Goal: Task Accomplishment & Management: Manage account settings

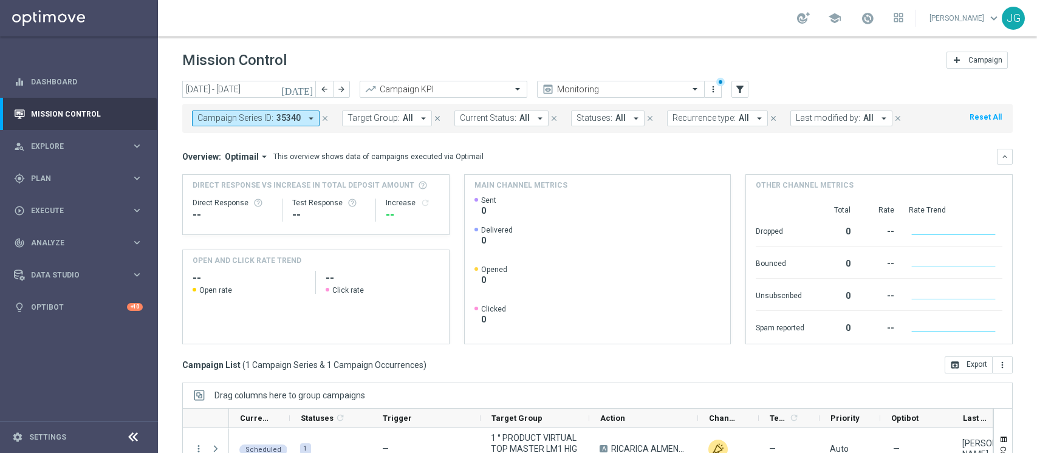
click at [69, 202] on div "play_circle_outline Execute keyboard_arrow_right" at bounding box center [78, 210] width 157 height 32
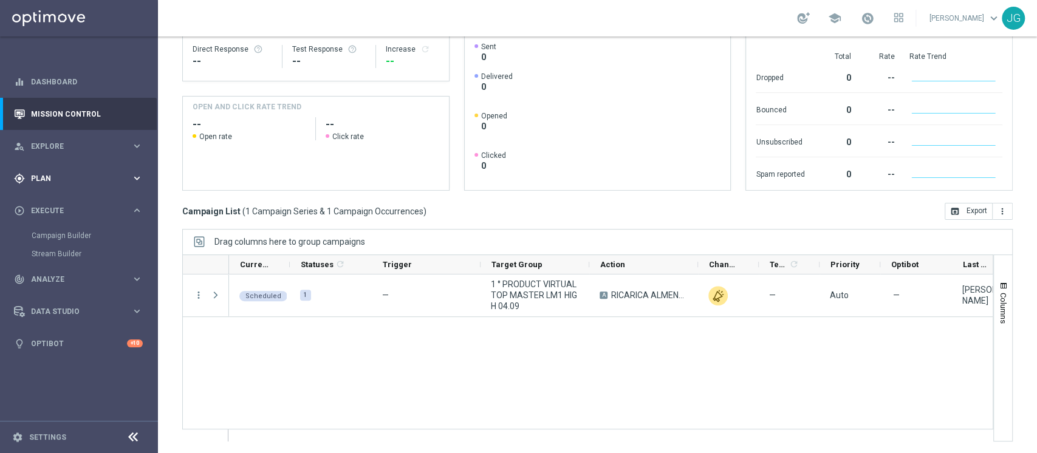
click at [63, 173] on div "gps_fixed Plan" at bounding box center [72, 178] width 117 height 11
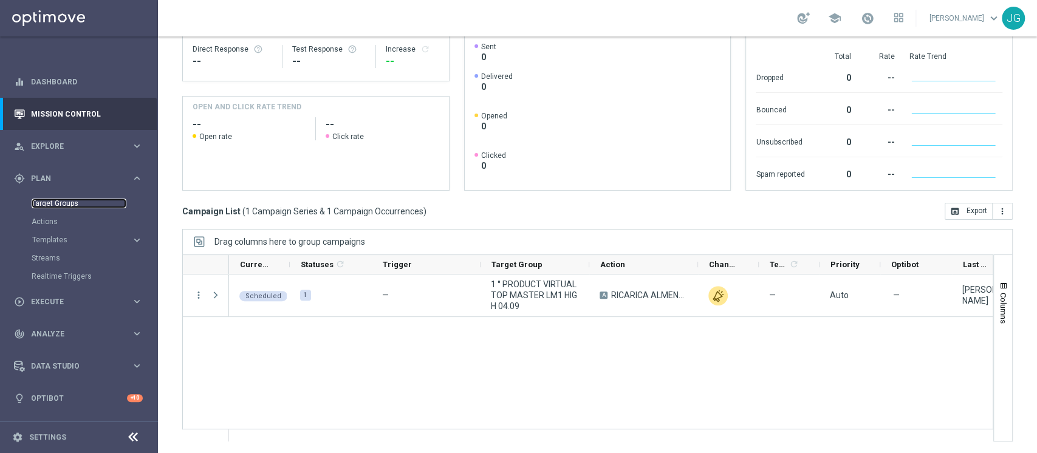
click at [53, 202] on link "Target Groups" at bounding box center [79, 204] width 95 height 10
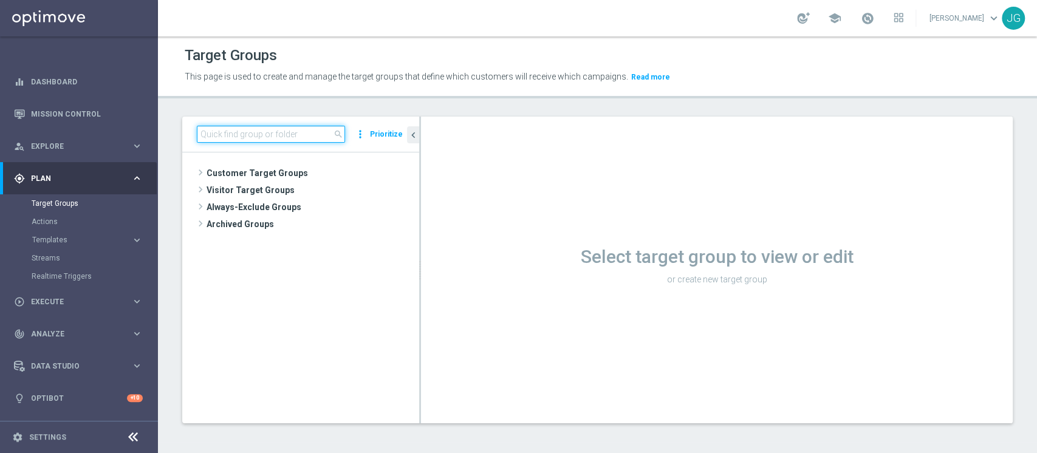
click at [244, 134] on input at bounding box center [271, 134] width 148 height 17
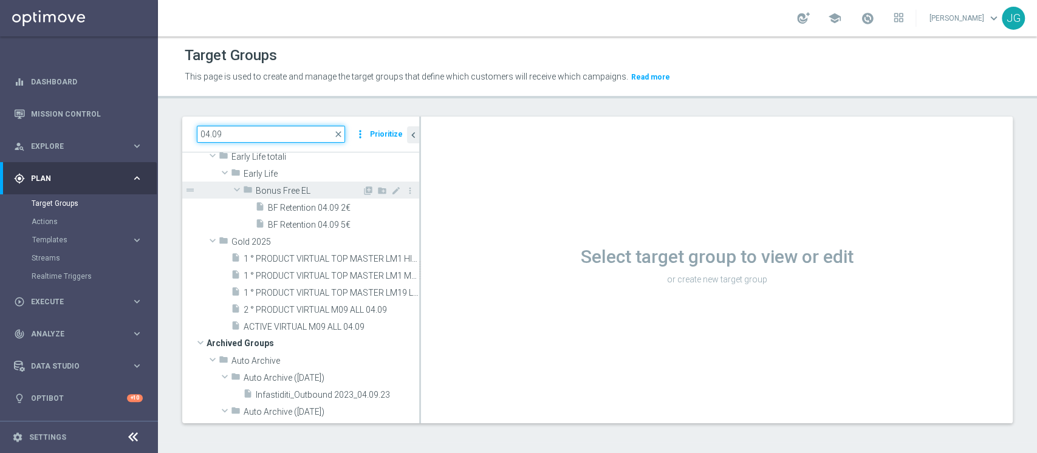
scroll to position [115, 0]
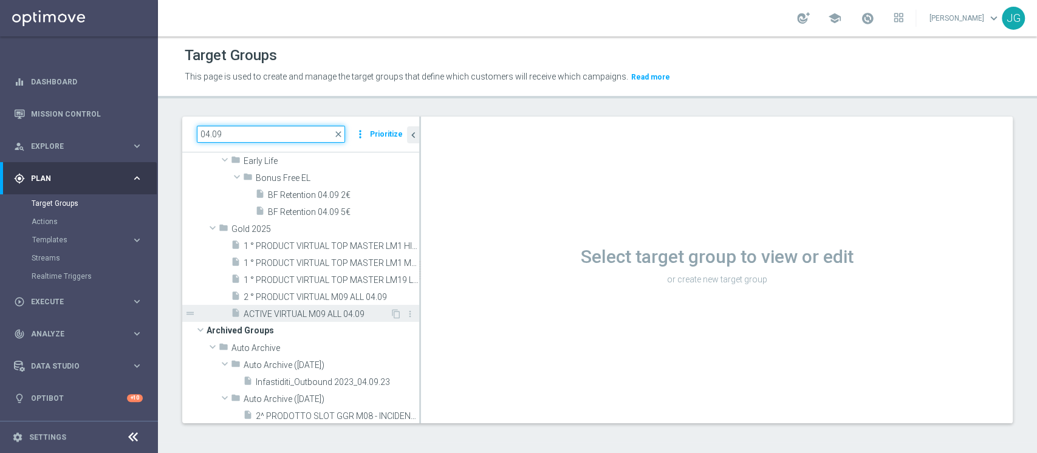
type input "04.09"
click at [297, 315] on span "ACTIVE VIRTUAL M09 ALL 04.09" at bounding box center [317, 314] width 146 height 10
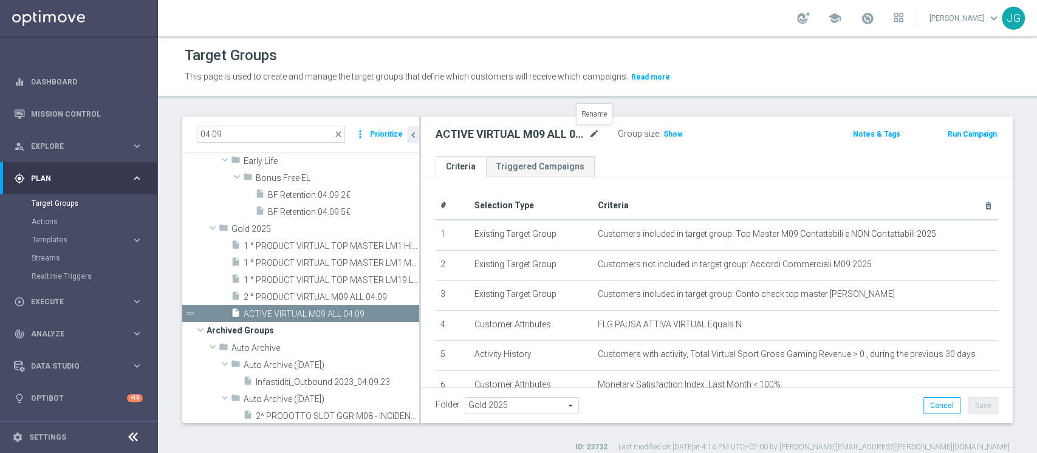
click at [597, 129] on icon "mode_edit" at bounding box center [594, 134] width 11 height 15
click at [507, 132] on input "ACTIVE VIRTUAL M09 ALL 04.09" at bounding box center [518, 135] width 164 height 17
click at [521, 132] on input "ACTIVE VIRTUAL M09 ALL 04.09" at bounding box center [518, 135] width 164 height 17
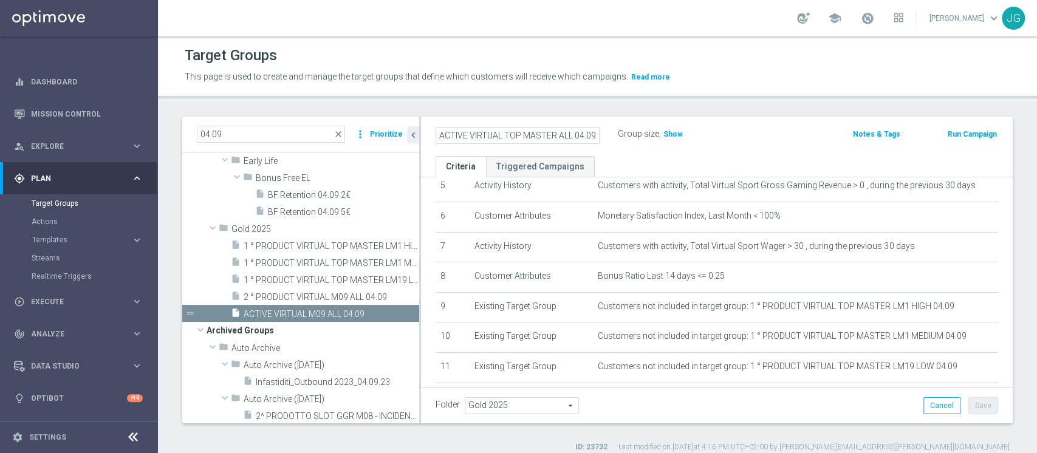
scroll to position [164, 0]
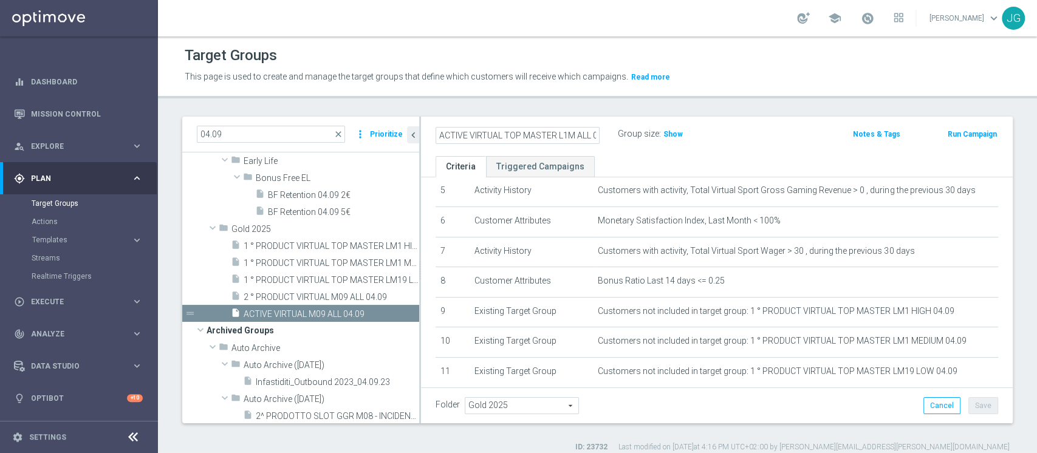
type input "ACTIVE VIRTUAL TOP MASTER L1M ALL 04.09"
click at [695, 167] on ul "Criteria Triggered Campaigns" at bounding box center [717, 166] width 592 height 21
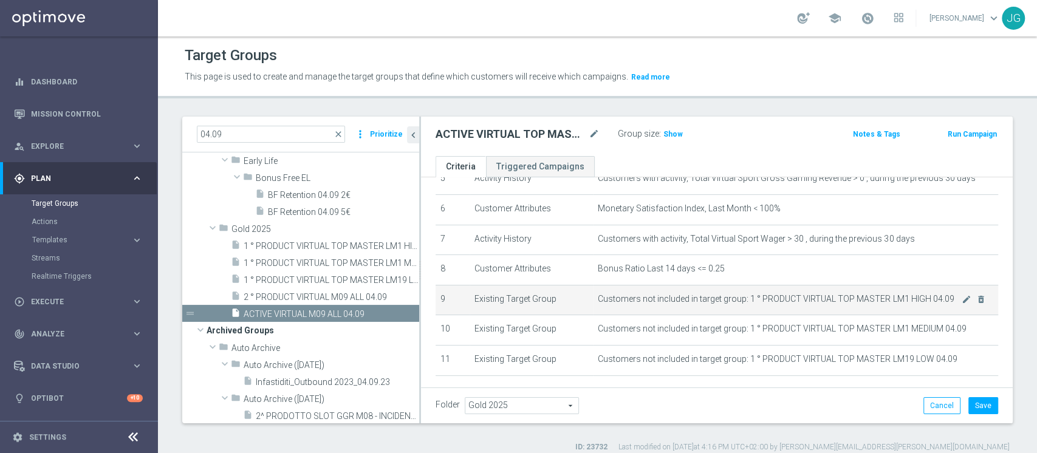
scroll to position [237, 0]
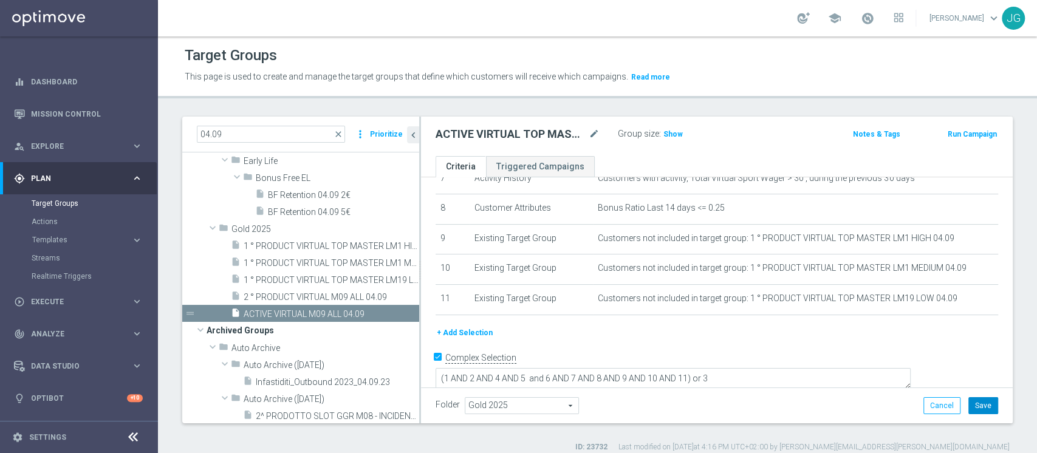
drag, startPoint x: 972, startPoint y: 408, endPoint x: 978, endPoint y: 417, distance: 11.0
click at [984, 417] on div "Folder Gold 2025 Gold 2025 arrow_drop_down search Cancel Save Saving..." at bounding box center [717, 406] width 592 height 36
click at [975, 401] on button "Save" at bounding box center [983, 405] width 30 height 17
click at [669, 131] on span "Show" at bounding box center [672, 134] width 19 height 9
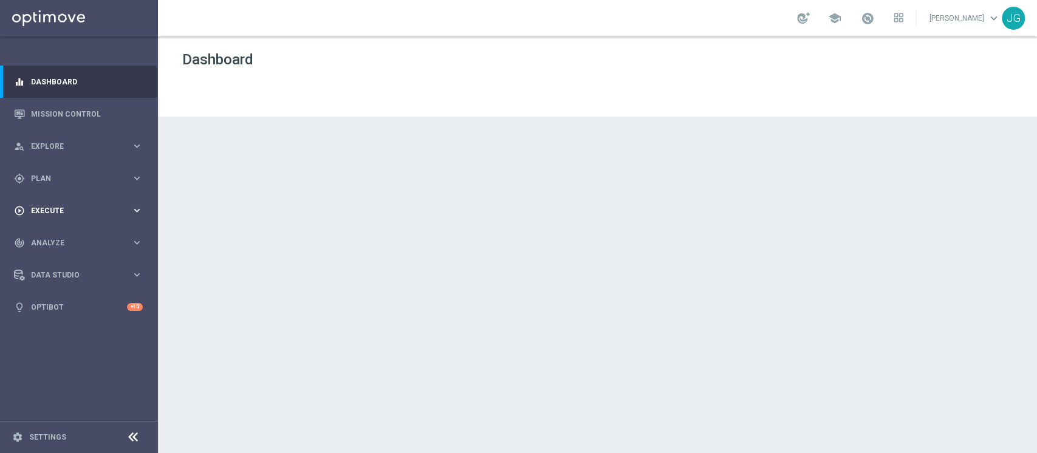
click at [73, 206] on div "play_circle_outline Execute" at bounding box center [72, 210] width 117 height 11
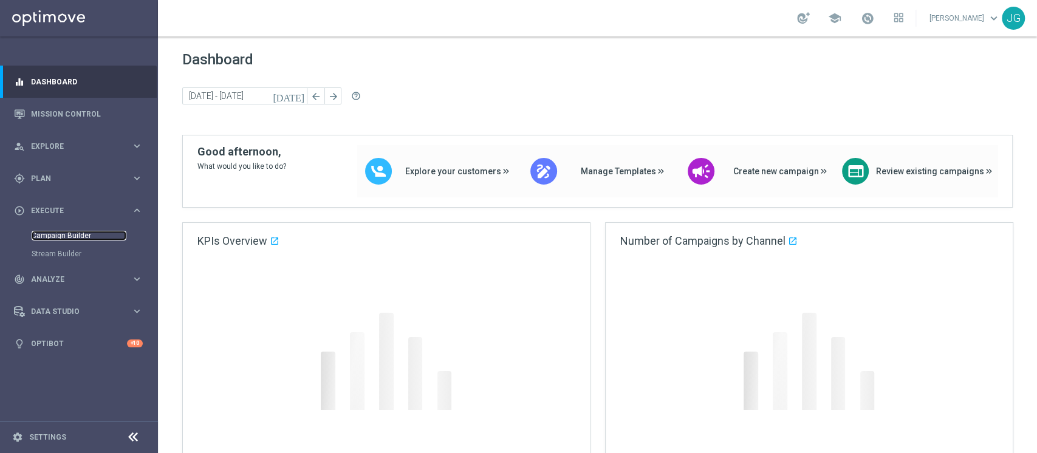
click at [69, 235] on link "Campaign Builder" at bounding box center [79, 236] width 95 height 10
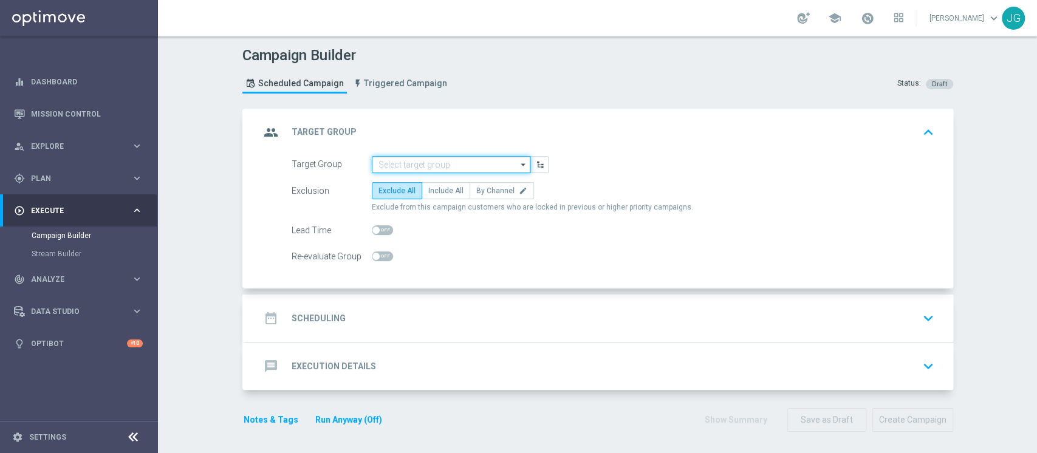
click at [408, 167] on input at bounding box center [451, 164] width 159 height 17
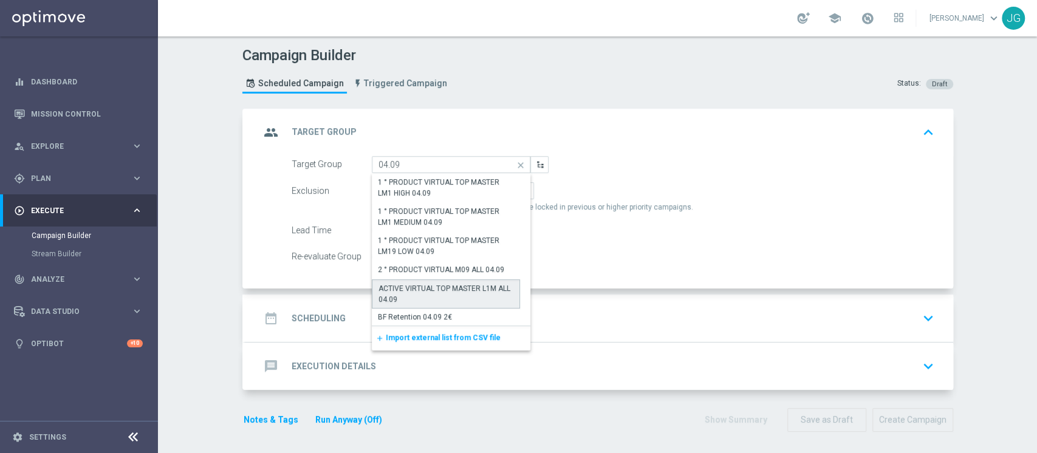
click at [456, 294] on div "ACTIVE VIRTUAL TOP MASTER L1M ALL 04.09" at bounding box center [446, 294] width 135 height 22
type input "ACTIVE VIRTUAL TOP MASTER L1M ALL 04.09"
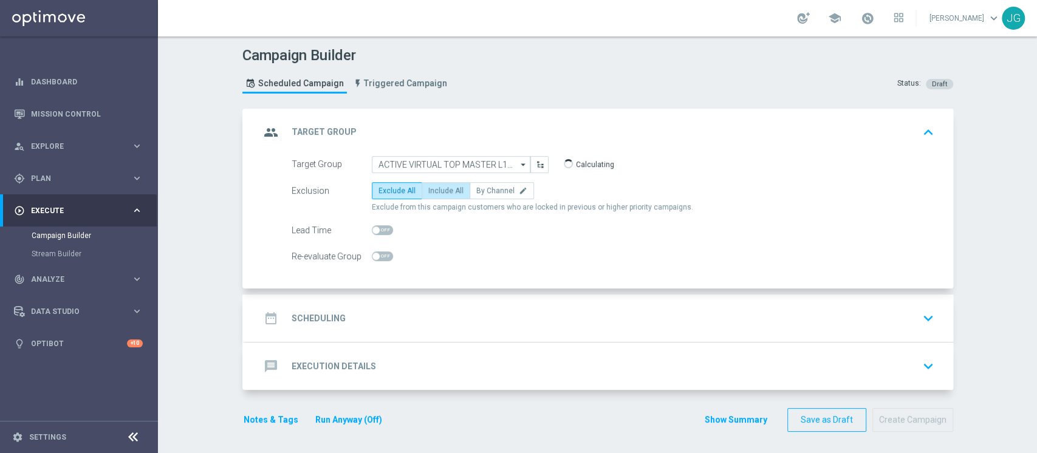
click at [434, 189] on span "Include All" at bounding box center [445, 191] width 35 height 9
click at [434, 189] on input "Include All" at bounding box center [432, 193] width 8 height 8
radio input "true"
